Goal: Task Accomplishment & Management: Complete application form

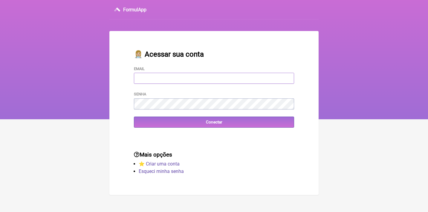
type input "[EMAIL_ADDRESS][DOMAIN_NAME]"
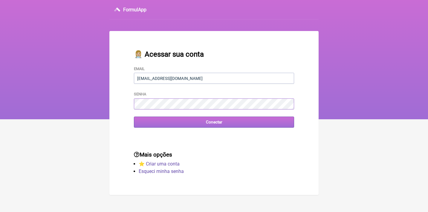
click at [214, 122] on input "Conectar" at bounding box center [214, 122] width 160 height 11
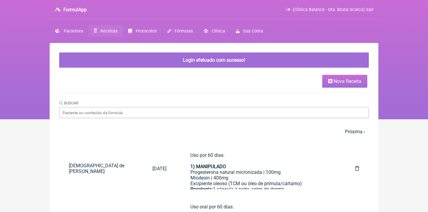
click at [333, 82] on span "Nova Receita" at bounding box center [347, 82] width 28 height 6
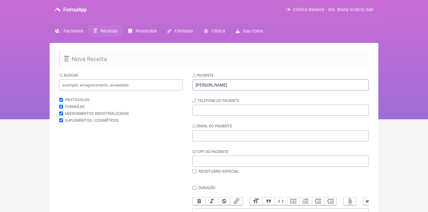
type input "Andréia Suzani da Silva"
click at [219, 163] on input "CPF do Paciente" at bounding box center [280, 161] width 176 height 11
paste input "635.825.541-04"
type input "635.825.541-04"
paste input "(61) 99978-3213"
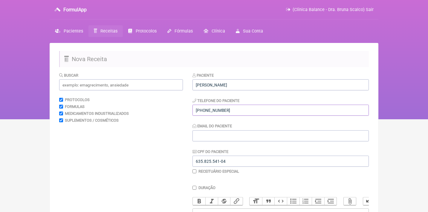
type input "(61) 99978-3213"
paste input "andreiasuzani@hotmail.co"
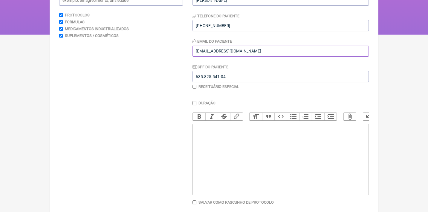
scroll to position [94, 0]
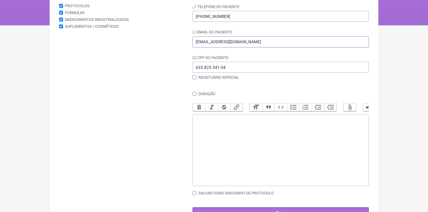
type input "andreiasuzani@hotmail.co"
click at [214, 146] on trix-editor at bounding box center [280, 151] width 176 height 72
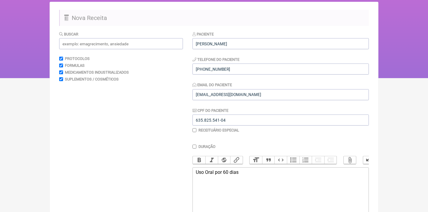
scroll to position [41, 0]
click at [148, 46] on input "text" at bounding box center [121, 43] width 124 height 11
click at [200, 189] on trix-editor "Uso Oral por 60 dias" at bounding box center [280, 204] width 176 height 72
click at [285, 183] on div "Uso Oral por 60 dias 1) Equaliv UpGrade Energy TCM" at bounding box center [281, 181] width 170 height 23
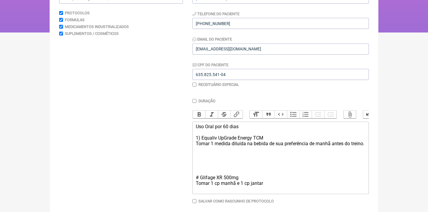
scroll to position [87, 0]
click at [226, 148] on div "Uso Oral por 60 dias 1) Equaliv UpGrade Energy TCM Tomar 1 medida diluída na be…" at bounding box center [281, 158] width 170 height 68
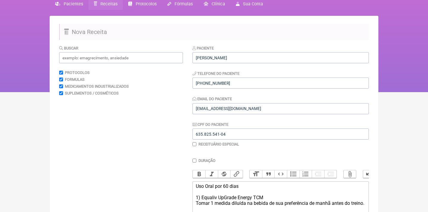
scroll to position [23, 0]
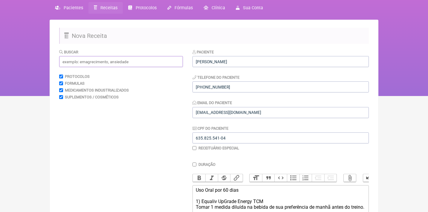
click at [126, 59] on input "text" at bounding box center [121, 61] width 124 height 11
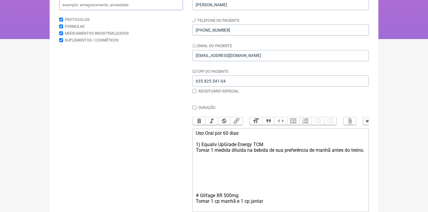
scroll to position [81, 0]
click at [206, 165] on div "Uso Oral por 60 dias 1) Equaliv UpGrade Energy TCM Tomar 1 medida diluída na be…" at bounding box center [281, 169] width 170 height 79
type trix-editor "<div>Uso Oral por 60 dias<br><br>1) Equaliv UpGrade Energy TCM<br>Tomar 1 medid…"
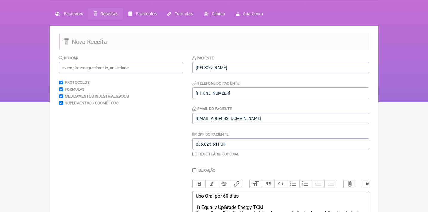
scroll to position [16, 0]
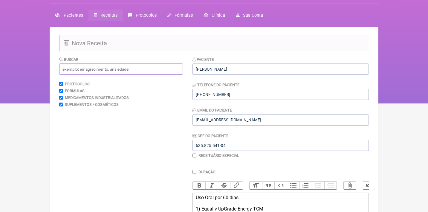
click at [110, 66] on input "text" at bounding box center [121, 69] width 124 height 11
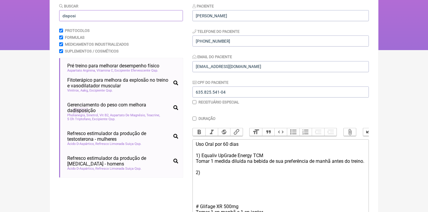
scroll to position [72, 0]
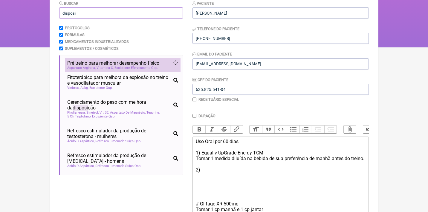
type input "disposi"
click at [137, 65] on span "Pré treino para melhorar desempenho físico" at bounding box center [113, 63] width 92 height 6
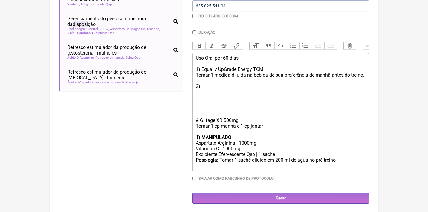
scroll to position [155, 0]
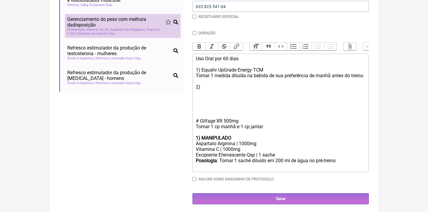
click at [130, 21] on span "Gerenciamento do peso com melhora da disposi ção" at bounding box center [116, 21] width 98 height 11
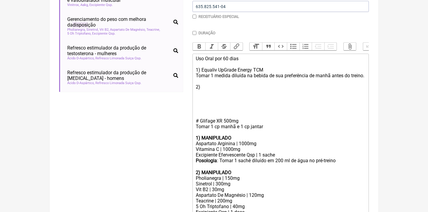
scroll to position [204, 0]
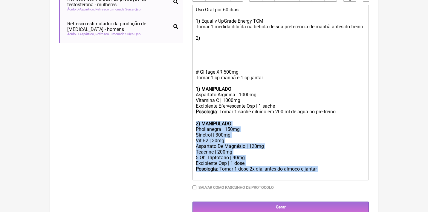
drag, startPoint x: 333, startPoint y: 167, endPoint x: 191, endPoint y: 123, distance: 148.3
click at [191, 123] on form "Buscar disposi Protocolos Formulas Medicamentos Industrializados Suplementos / …" at bounding box center [214, 40] width 310 height 345
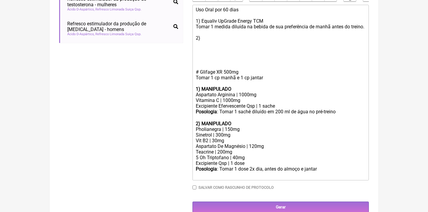
scroll to position [166, 0]
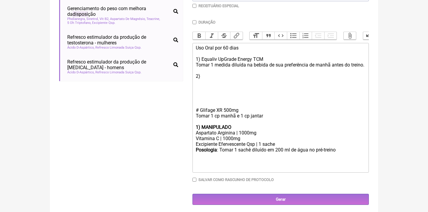
click at [203, 79] on div "Uso Oral por 60 dias 1) Equaliv UpGrade Energy TCM Tomar 1 medida diluída na be…" at bounding box center [281, 84] width 170 height 79
paste trix-editor "<strong>2) MANIPULADO</strong></div><div>Pholianegra | 150mg</div><div>Sinetrol…"
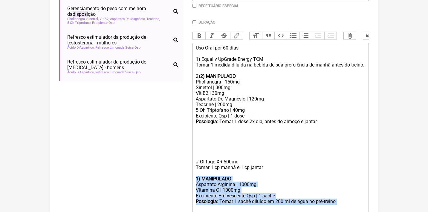
drag, startPoint x: 345, startPoint y: 199, endPoint x: 181, endPoint y: 177, distance: 165.5
click at [181, 177] on form "Buscar disposi Protocolos Formulas Medicamentos Industrializados Suplementos / …" at bounding box center [214, 81] width 310 height 350
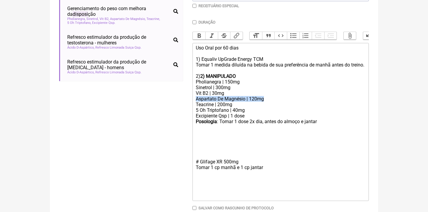
drag, startPoint x: 271, startPoint y: 103, endPoint x: 190, endPoint y: 100, distance: 81.0
click at [191, 101] on form "Buscar disposi Protocolos Formulas Medicamentos Industrializados Suplementos / …" at bounding box center [214, 69] width 310 height 327
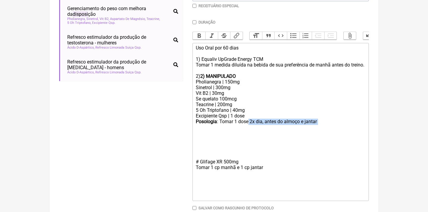
drag, startPoint x: 323, startPoint y: 123, endPoint x: 249, endPoint y: 123, distance: 74.4
click at [249, 124] on div "Posologia : Tomar 1 dose 2x dia, antes do almoço e jantar ㅤ" at bounding box center [281, 122] width 170 height 6
drag, startPoint x: 306, startPoint y: 123, endPoint x: 266, endPoint y: 122, distance: 40.4
click at [266, 122] on div "Posologia : Tomar 1 dose manhã antes do treino." at bounding box center [281, 122] width 170 height 6
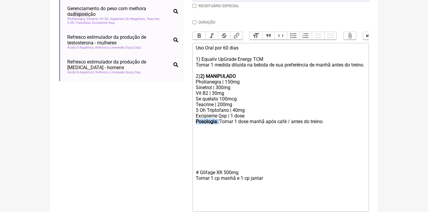
drag, startPoint x: 221, startPoint y: 123, endPoint x: 177, endPoint y: 121, distance: 44.3
click at [177, 121] on form "Buscar disposi Protocolos Formulas Medicamentos Industrializados Suplementos / …" at bounding box center [214, 75] width 310 height 338
click at [195, 64] on trix-editor "Uso Oral por 60 dias 1) Equaliv UpGrade Energy TCM Tomar 1 medida diluída na be…" at bounding box center [280, 127] width 176 height 169
paste trix-editor "<strong>Posologia</strong>:&nbsp;"
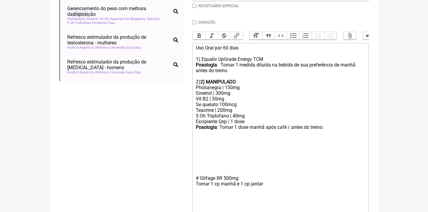
click at [196, 175] on div "# Glifage XR 500mg Tomar 1 cp manhã e 1 cp jantar" at bounding box center [281, 167] width 170 height 51
paste trix-editor "<strong>Posologia</strong>:&nbsp;"
click at [307, 178] on div "# Glifage XR 500mg Posologia : Tomar 1 cp manhã e 1 cp jantar" at bounding box center [281, 167] width 170 height 51
click at [334, 125] on div "Posologia : Tomar 1 dose manhã após café / antes do treino." at bounding box center [281, 133] width 170 height 17
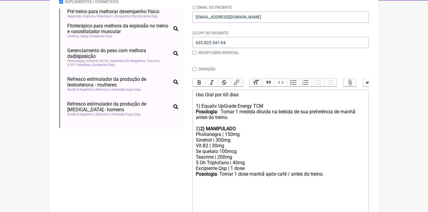
scroll to position [119, 0]
click at [201, 125] on div "Uso Oral por 60 dias 1) Equaliv UpGrade Energy TCM Posologia : Tomar 1 medida d…" at bounding box center [281, 112] width 170 height 40
click at [198, 180] on div "Posologia : Tomar 1 dose manhã após café / antes do treino." at bounding box center [281, 185] width 170 height 28
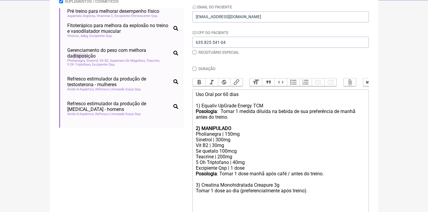
click at [193, 184] on trix-editor "Uso Oral por 60 dias 1) Equaliv UpGrade Energy TCM Posologia : Tomar 1 medida d…" at bounding box center [280, 186] width 176 height 192
paste trix-editor "<strong>Posologia</strong>:&nbsp;"
click at [351, 184] on div "Posologia : Tomar 1 dose manhã após café / antes do treino. 3) Creatina Monohid…" at bounding box center [281, 188] width 170 height 34
type trix-editor "<div>Uso Oral por 60 dias<br><br>1) Equaliv UpGrade Energy TCM<br><strong>Posol…"
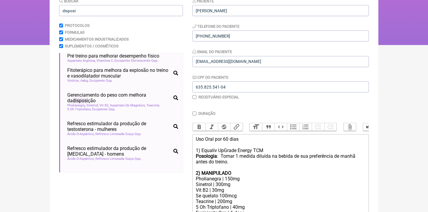
scroll to position [32, 0]
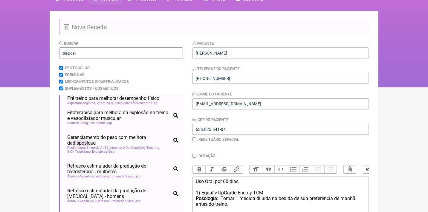
drag, startPoint x: 78, startPoint y: 52, endPoint x: 52, endPoint y: 50, distance: 25.8
click at [52, 51] on main "Nova Receita Buscar disposi Protocolos Formulas Medicamentos Industrializados S…" at bounding box center [214, 216] width 329 height 411
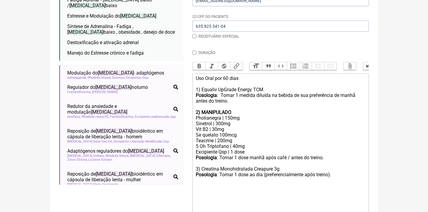
scroll to position [146, 0]
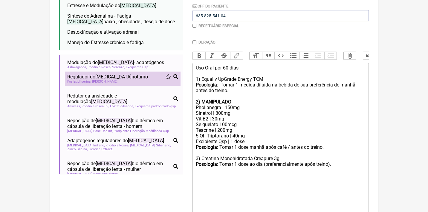
type input "cortisol"
click at [85, 74] on span "Regulador do cortisol noturno" at bounding box center [107, 77] width 81 height 6
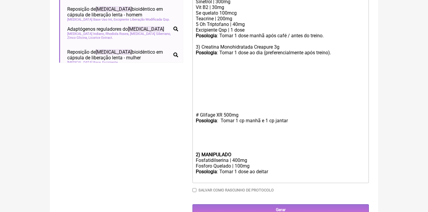
scroll to position [257, 0]
drag, startPoint x: 270, startPoint y: 163, endPoint x: 312, endPoint y: 153, distance: 43.0
click at [312, 153] on trix-editor "Uso Oral por 60 dias 1) Equaliv UpGrade Energy TCM Posologia : Tomar 1 medida d…" at bounding box center [280, 68] width 176 height 232
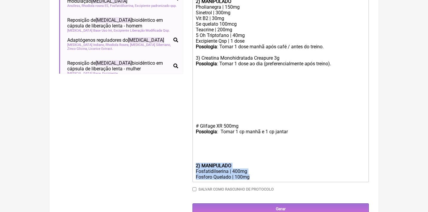
drag, startPoint x: 261, startPoint y: 167, endPoint x: 189, endPoint y: 156, distance: 72.6
click at [189, 156] on form "Buscar cortisol Protocolos Formulas Medicamentos Industrializados Suplementos /…" at bounding box center [214, 20] width 310 height 389
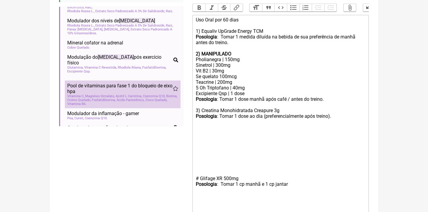
scroll to position [226, 0]
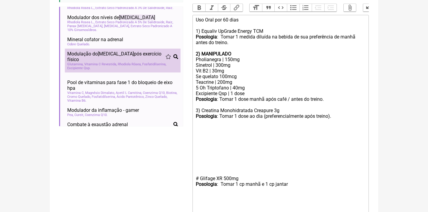
click at [116, 62] on span "Vitamina C Revestida" at bounding box center [100, 64] width 33 height 4
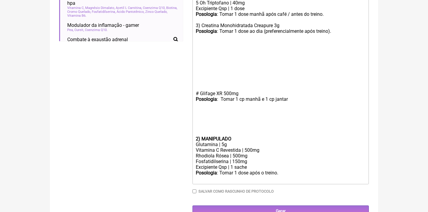
scroll to position [279, 0]
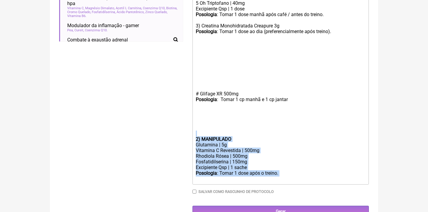
drag, startPoint x: 287, startPoint y: 162, endPoint x: 188, endPoint y: 122, distance: 107.1
click at [188, 122] on form "Buscar cortisol Protocolos Formulas Medicamentos Industrializados Suplementos /…" at bounding box center [214, 6] width 310 height 424
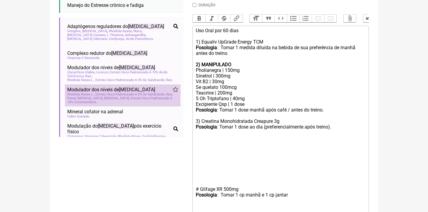
scroll to position [161, 0]
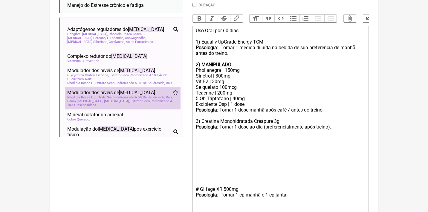
click at [122, 96] on span "Rhodiola Rosea L., Extrato Seco Padronizado A 5% De Salidroside, Raiz" at bounding box center [120, 98] width 106 height 4
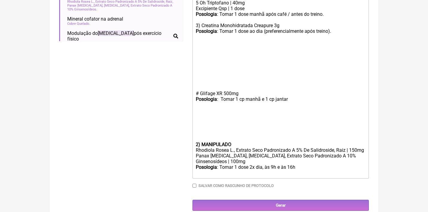
scroll to position [279, 0]
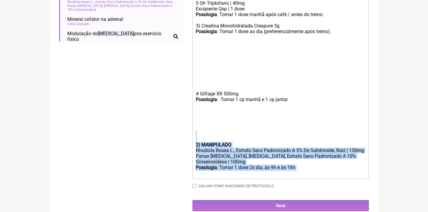
drag, startPoint x: 303, startPoint y: 162, endPoint x: 178, endPoint y: 125, distance: 130.7
click at [178, 125] on form "Buscar cortisol Protocolos Formulas Medicamentos Industrializados Suplementos /…" at bounding box center [214, 3] width 310 height 418
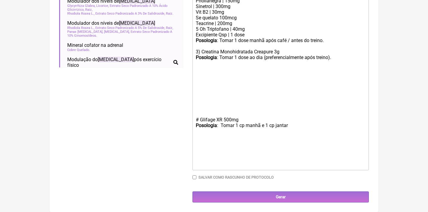
scroll to position [241, 0]
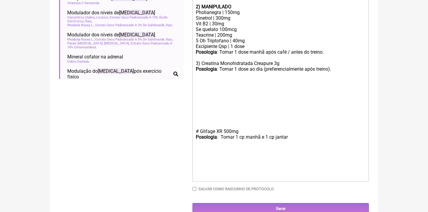
click at [198, 76] on div "Posologia : Tomar 1 dose manhã após café / antes do treino. 3) Creatina Monohid…" at bounding box center [281, 71] width 170 height 45
paste trix-editor "/div><div><strong>2) MANIPULADO</strong></div><div>Rhodiola Rosea L., Extrato S…"
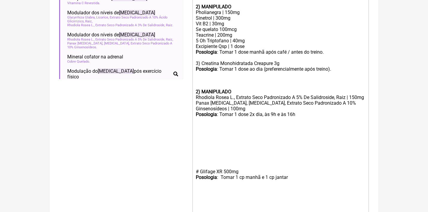
click at [196, 80] on div "Posologia : Tomar 1 dose manhã após café / antes do treino. 3) Creatina Monohid…" at bounding box center [281, 69] width 170 height 40
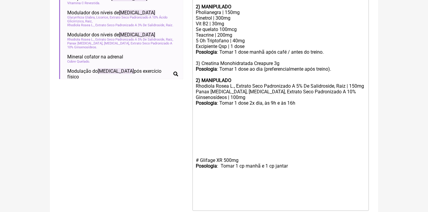
click at [197, 78] on strong "2) MANIPULADO" at bounding box center [214, 81] width 36 height 6
drag, startPoint x: 300, startPoint y: 103, endPoint x: 251, endPoint y: 102, distance: 49.0
click at [251, 102] on div "Posologia : Tomar 1 dose 2x dia, às 9h e às 16h ㅤ" at bounding box center [281, 103] width 170 height 6
click at [217, 123] on div "# Glifage XR 500mg Posologia : Tomar 1 cp manhã e 1 cp jantar" at bounding box center [281, 148] width 170 height 51
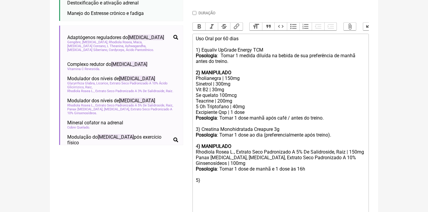
scroll to position [62, 0]
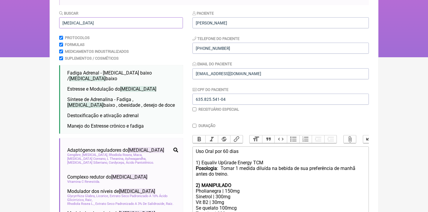
drag, startPoint x: 82, startPoint y: 20, endPoint x: 88, endPoint y: 18, distance: 5.4
click at [88, 19] on input "cortisol" at bounding box center [121, 22] width 124 height 11
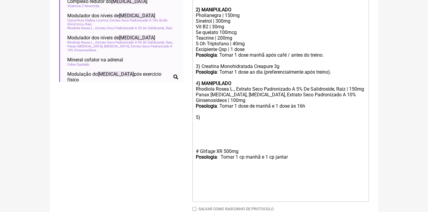
scroll to position [238, 0]
click at [221, 112] on div "5)" at bounding box center [281, 114] width 170 height 11
click at [298, 151] on div "# Glifage XR 500mg Posologia : Tomar 1 cp manhã e 1 cp jantar" at bounding box center [281, 142] width 170 height 45
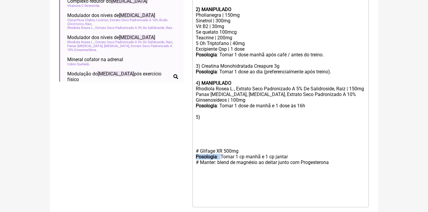
drag, startPoint x: 222, startPoint y: 153, endPoint x: 196, endPoint y: 149, distance: 26.2
click at [196, 152] on div "# Glifage XR 500mg Posologia : Tomar 1 cp manhã e 1 cp jantar # Manter: blend d…" at bounding box center [281, 145] width 170 height 51
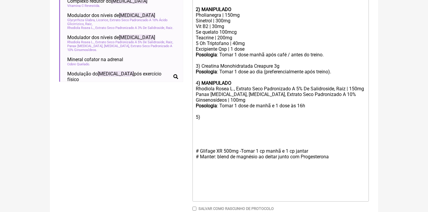
click at [338, 152] on div "# Glifage XR 500mg - Tomar 1 cp manhã e 1 cp jantar # Manter: blend de magnésio…" at bounding box center [281, 142] width 170 height 45
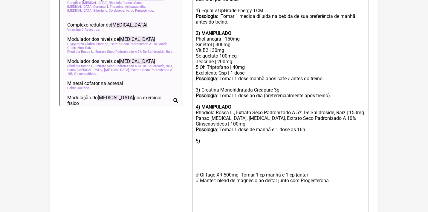
scroll to position [215, 0]
click at [208, 140] on div "5)" at bounding box center [281, 137] width 170 height 11
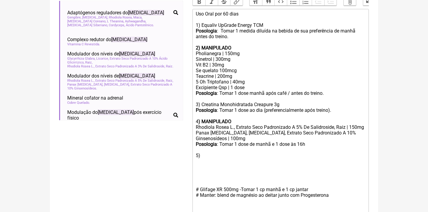
scroll to position [195, 0]
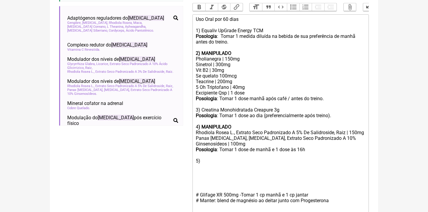
click at [199, 168] on div "# Glifage XR 500mg - Tomar 1 cp manhã e 1 cp jantar # Manter: blend de magnésio…" at bounding box center [281, 186] width 170 height 45
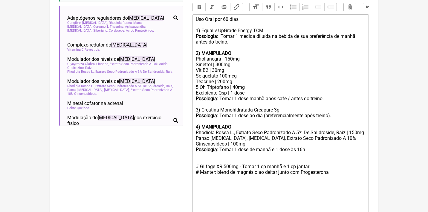
scroll to position [214, 0]
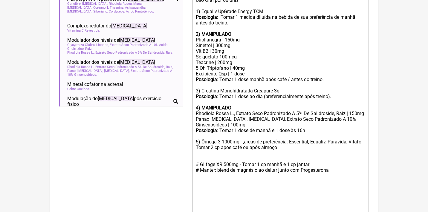
type trix-editor "<div>Uso Oral por 60 dias<br><br>1) Equaliv UpGrade Energy TCM<br><strong>Posol…"
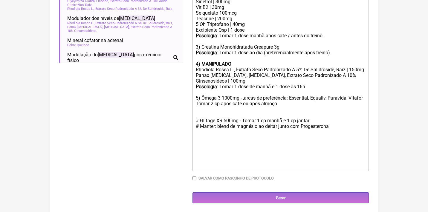
scroll to position [257, 0]
click at [195, 177] on input "Salvar como rascunho de Protocolo" at bounding box center [194, 179] width 4 height 4
checkbox input "true"
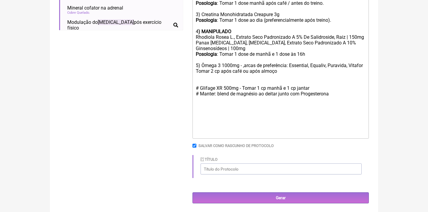
scroll to position [290, 0]
click at [250, 167] on input "Título" at bounding box center [280, 169] width 161 height 11
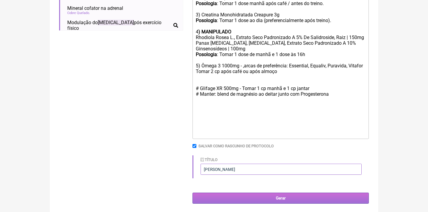
type input "Andreia Suzani"
click at [270, 200] on input "Gerar" at bounding box center [280, 198] width 176 height 11
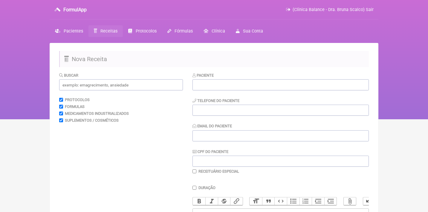
click at [102, 29] on span "Receitas" at bounding box center [108, 31] width 17 height 5
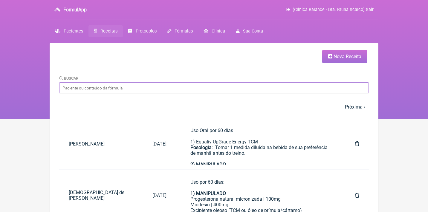
click at [145, 91] on input "Buscar" at bounding box center [214, 87] width 310 height 11
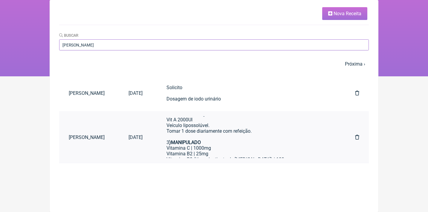
scroll to position [96, 0]
type input "karina ell"
click at [231, 139] on div "3 )MANIPULADO Vitamina C | 1000mg Vitamina B2 | 25mg Vitamina B3 (Hexanicotinat…" at bounding box center [248, 161] width 165 height 45
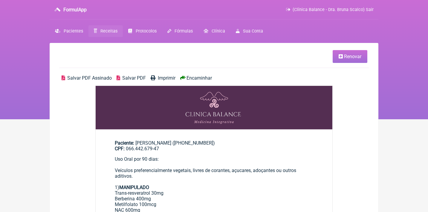
click at [342, 53] on link "Renovar" at bounding box center [350, 56] width 35 height 13
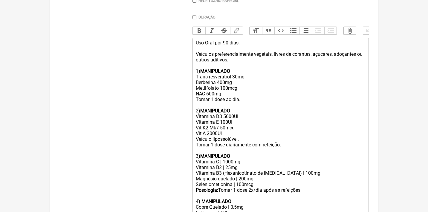
scroll to position [184, 0]
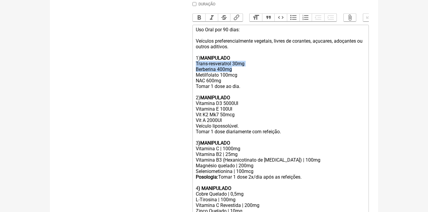
drag, startPoint x: 241, startPoint y: 68, endPoint x: 187, endPoint y: 62, distance: 54.2
click at [187, 62] on form "Buscar Protocolos Formulas Medicamentos Industrializados Suplementos / Cosmétic…" at bounding box center [214, 145] width 310 height 515
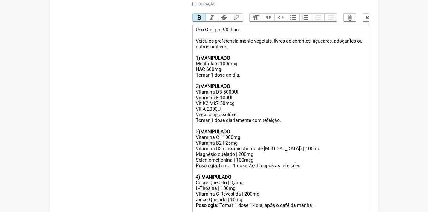
click at [222, 61] on div "Uso Oral por 90 dias: Veículos preferencialmente vegetais, livres de corantes, …" at bounding box center [281, 52] width 170 height 51
drag, startPoint x: 244, startPoint y: 63, endPoint x: 186, endPoint y: 60, distance: 58.6
click at [186, 60] on form "Buscar Protocolos Formulas Medicamentos Industrializados Suplementos / Cosmétic…" at bounding box center [214, 139] width 310 height 503
click at [241, 130] on div "3 )MANIPULADO Vitamina C | 1000mg Vitamina B2 | 25mg Vitamina B3 (Hexanicotinat…" at bounding box center [281, 151] width 170 height 45
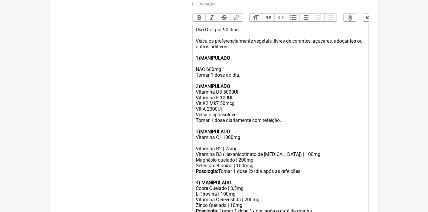
paste trix-editor "Metilfolato 400mcg"
drag, startPoint x: 244, startPoint y: 76, endPoint x: 190, endPoint y: 56, distance: 57.2
click at [190, 56] on form "Buscar Protocolos Formulas Medicamentos Industrializados Suplementos / Cosmétic…" at bounding box center [214, 142] width 310 height 509
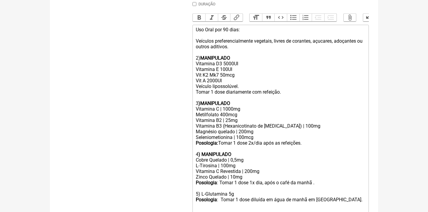
click at [198, 54] on div "2) MANIPULADO Vitamina D3 5000UI Vitamina E 100UI Vit K2 Mk7 50mcg Vit A 2000UI…" at bounding box center [281, 75] width 170 height 51
click at [199, 101] on strong ")MANIPULADO" at bounding box center [214, 104] width 32 height 6
click at [199, 152] on strong ") MANIPULADO" at bounding box center [214, 155] width 33 height 6
click at [197, 186] on div "5) L-Glutamina 5g Posologia : Tomar 1 dose diluída em água de manhã em jejum. U…" at bounding box center [281, 211] width 170 height 51
drag, startPoint x: 195, startPoint y: 158, endPoint x: 245, endPoint y: 157, distance: 49.3
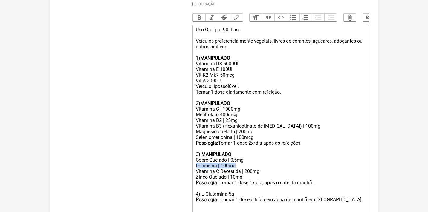
click at [245, 163] on div "L-Tirosina | 100mg" at bounding box center [281, 166] width 170 height 6
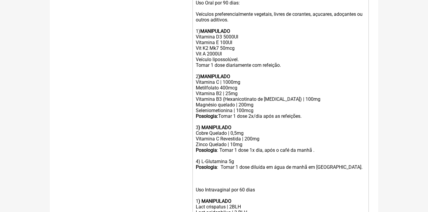
scroll to position [212, 0]
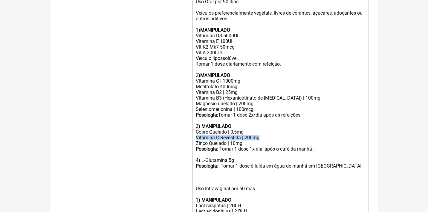
drag, startPoint x: 262, startPoint y: 131, endPoint x: 195, endPoint y: 129, distance: 67.6
click at [195, 129] on trix-editor "Uso Oral por 90 dias: Veículos preferencialmente vegetais, livres de corantes, …" at bounding box center [280, 150] width 176 height 306
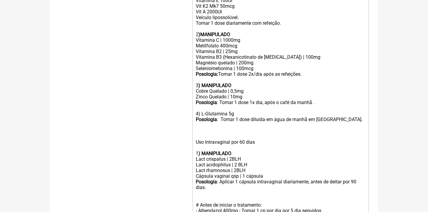
scroll to position [255, 0]
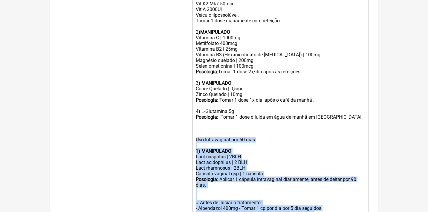
drag, startPoint x: 321, startPoint y: 201, endPoint x: 193, endPoint y: 127, distance: 148.1
click at [193, 127] on trix-editor "Uso Oral por 90 dias: Veículos preferencialmente vegetais, livres de corantes, …" at bounding box center [280, 103] width 176 height 300
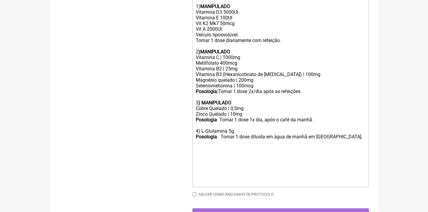
type trix-editor "<div>Uso Oral por 90 dias:<br><br>Veículos preferencialmente vegetais, livres d…"
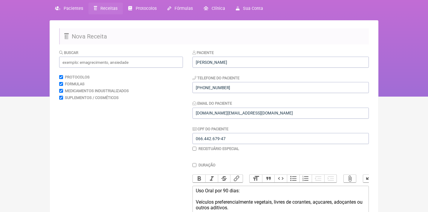
scroll to position [6, 0]
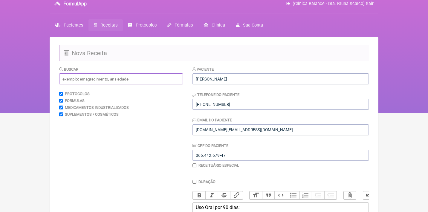
click at [135, 80] on input "text" at bounding box center [121, 79] width 124 height 11
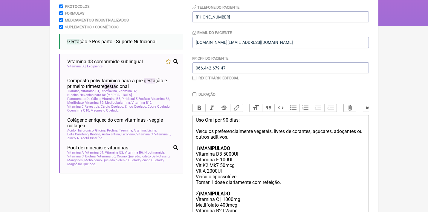
scroll to position [94, 0]
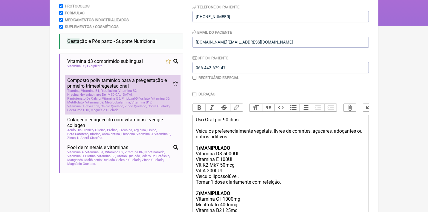
type input "gesta"
click at [125, 97] on span "Piridoxal-5-Fosfato, Vitamina B6" at bounding box center [146, 99] width 48 height 4
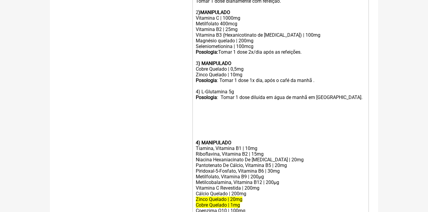
scroll to position [288, 0]
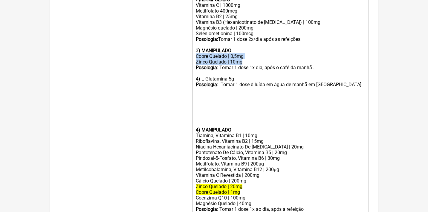
drag, startPoint x: 248, startPoint y: 56, endPoint x: 188, endPoint y: 49, distance: 60.7
click at [188, 49] on form "Buscar gesta Protocolos Formulas Medicamentos Industrializados Suplementos / Co…" at bounding box center [214, 18] width 310 height 469
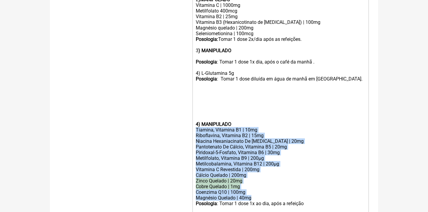
drag, startPoint x: 196, startPoint y: 119, endPoint x: 253, endPoint y: 183, distance: 86.1
click at [253, 183] on trix-editor "Uso Oral por 90 dias: Veículos preferencialmente vegetais, livres de corantes, …" at bounding box center [280, 68] width 176 height 295
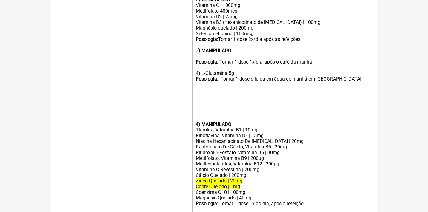
scroll to position [252, 0]
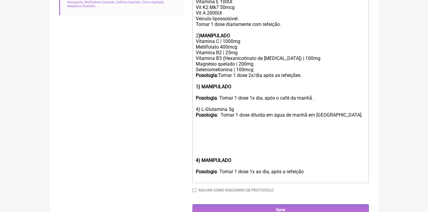
click at [204, 90] on div at bounding box center [281, 93] width 170 height 6
paste trix-editor "Tiamina, Vitamina B1 | 10mg</div><div>Riboflavina, Vitamina B2 | 15mg</div><div…"
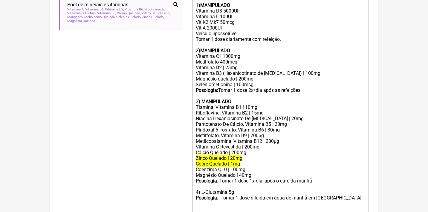
scroll to position [240, 0]
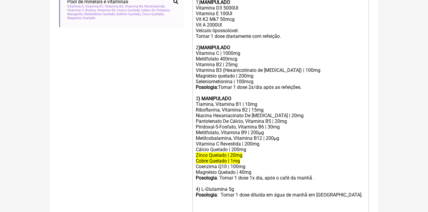
click at [228, 49] on div "2 )MANIPULADO Vitamina C | 1000mg Metilfolato 400mcg Vitamina B2 | 25mg Vitamin…" at bounding box center [281, 70] width 170 height 51
drag, startPoint x: 242, startPoint y: 152, endPoint x: 186, endPoint y: 142, distance: 57.6
click at [187, 143] on form "Buscar gesta Protocolos Formulas Medicamentos Industrializados Suplementos / Co…" at bounding box center [214, 63] width 310 height 463
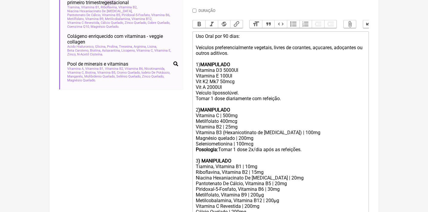
scroll to position [177, 0]
click at [223, 24] on button "Strikethrough" at bounding box center [224, 25] width 13 height 8
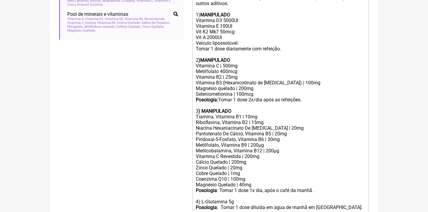
scroll to position [227, 0]
click at [241, 143] on div "Metilfolato, Vitamina B9 | 200µg" at bounding box center [281, 146] width 170 height 6
drag, startPoint x: 270, startPoint y: 136, endPoint x: 195, endPoint y: 137, distance: 74.1
click at [196, 143] on div "Metilfolato, Vitamina B9 | 200µg" at bounding box center [281, 146] width 170 height 6
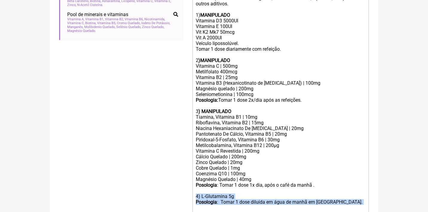
drag, startPoint x: 337, startPoint y: 194, endPoint x: 179, endPoint y: 183, distance: 157.8
click at [179, 183] on form "Buscar gesta Protocolos Formulas Medicamentos Industrializados Suplementos / Co…" at bounding box center [214, 74] width 310 height 458
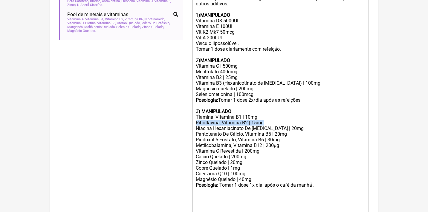
drag, startPoint x: 264, startPoint y: 115, endPoint x: 190, endPoint y: 116, distance: 74.1
click at [192, 116] on form "Buscar gesta Protocolos Formulas Medicamentos Industrializados Suplementos / Co…" at bounding box center [214, 68] width 310 height 446
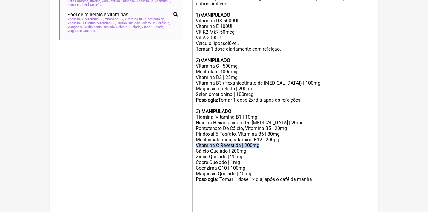
drag, startPoint x: 263, startPoint y: 138, endPoint x: 194, endPoint y: 137, distance: 69.3
click at [194, 137] on trix-editor "Uso Oral por 90 dias: Veículos preferencialmente vegetais, livres de corantes, …" at bounding box center [280, 118] width 176 height 272
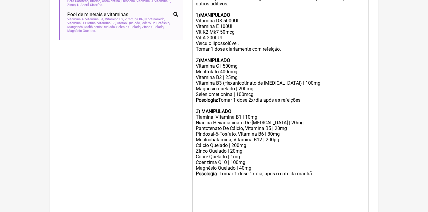
click at [218, 62] on div "2 )MANIPULADO Vitamina C | 500mg Metilfolato 400mcg Vitamina B2 | 25mg Vitamina…" at bounding box center [281, 83] width 170 height 51
drag, startPoint x: 256, startPoint y: 160, endPoint x: 194, endPoint y: 158, distance: 62.5
click at [194, 158] on trix-editor "Uso Oral por 90 dias: Veículos preferencialmente vegetais, livres de corantes, …" at bounding box center [280, 115] width 176 height 266
click at [257, 166] on div "Magnésio Quelado | 40mg" at bounding box center [281, 169] width 170 height 6
drag, startPoint x: 257, startPoint y: 158, endPoint x: 195, endPoint y: 155, distance: 61.9
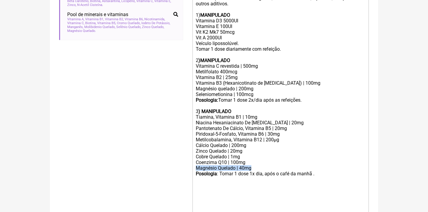
click at [196, 166] on div "Magnésio Quelado | 40mg" at bounding box center [281, 169] width 170 height 6
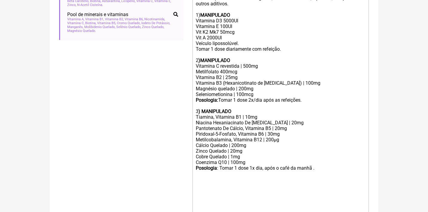
click at [223, 68] on div "2 )MANIPULADO Vitamina C revestida | 500mg Metilfolato 400mcg Vitamina B2 | 25m…" at bounding box center [281, 83] width 170 height 51
click at [241, 83] on div "2 )MANIPULADO Vitamina C revestida | 500mg Metilfolato 100mcg Vitamina B2 | 25m…" at bounding box center [281, 83] width 170 height 51
click at [241, 88] on div "2 )MANIPULADO Vitamina C revestida | 500mg Metilfolato 100mcg Vitamina B2 | 25m…" at bounding box center [281, 83] width 170 height 51
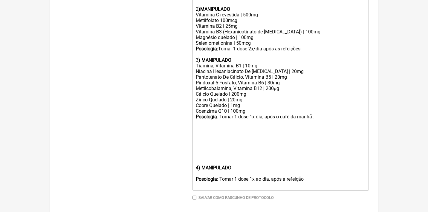
scroll to position [279, 0]
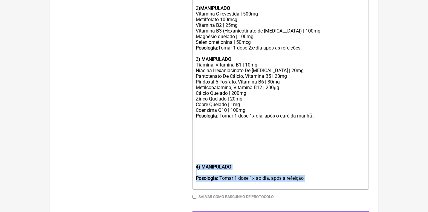
drag, startPoint x: 309, startPoint y: 165, endPoint x: 184, endPoint y: 147, distance: 126.1
click at [186, 151] on form "Buscar gesta Protocolos Formulas Medicamentos Industrializados Suplementos / Co…" at bounding box center [214, 7] width 310 height 429
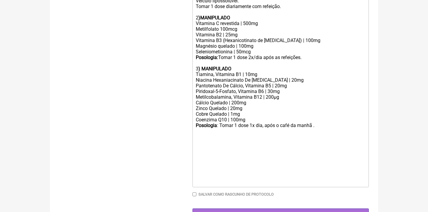
type trix-editor "<div>Uso Oral por 90 dias:<br><br>Veículos preferencialmente vegetais, livres d…"
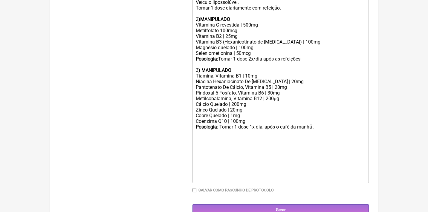
scroll to position [268, 0]
click at [265, 205] on input "Gerar" at bounding box center [280, 210] width 176 height 11
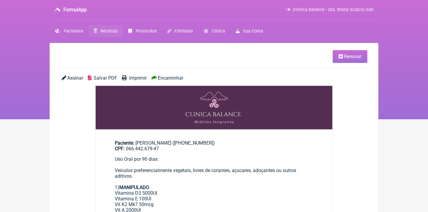
click at [105, 80] on span "Salvar PDF" at bounding box center [106, 78] width 24 height 6
